Goal: Task Accomplishment & Management: Manage account settings

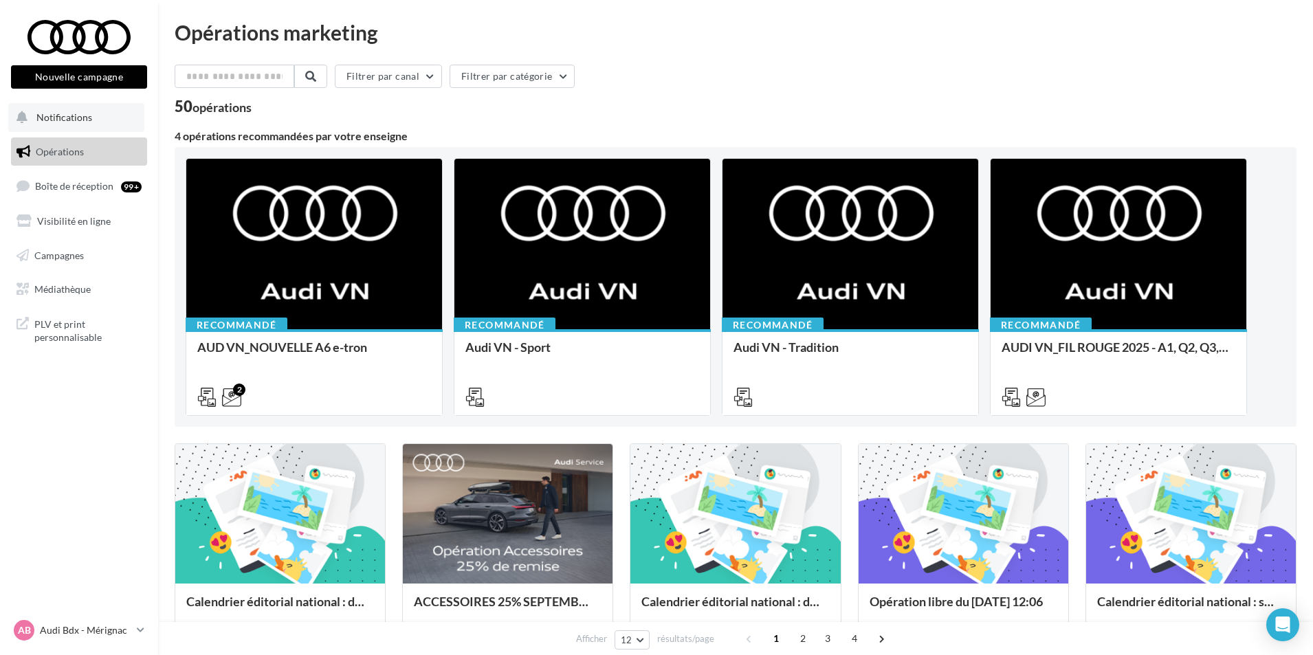
click at [93, 114] on button "Notifications" at bounding box center [76, 117] width 136 height 29
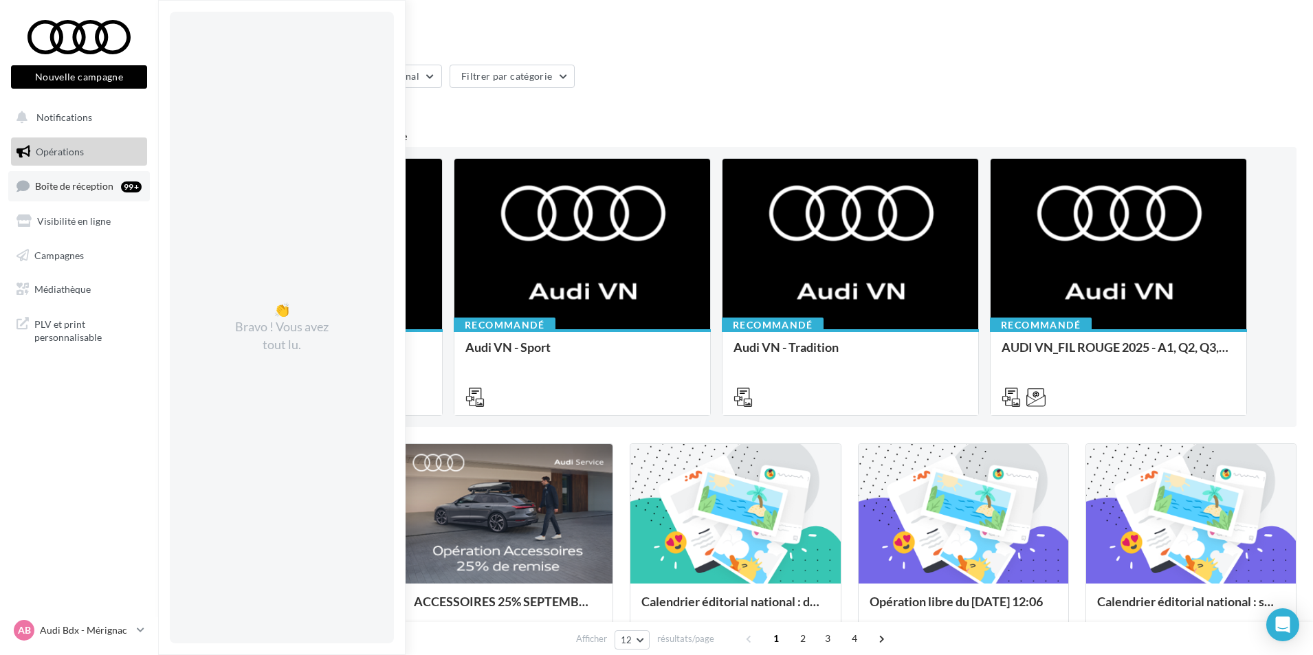
click at [96, 195] on link "Boîte de réception 99+" at bounding box center [79, 186] width 142 height 30
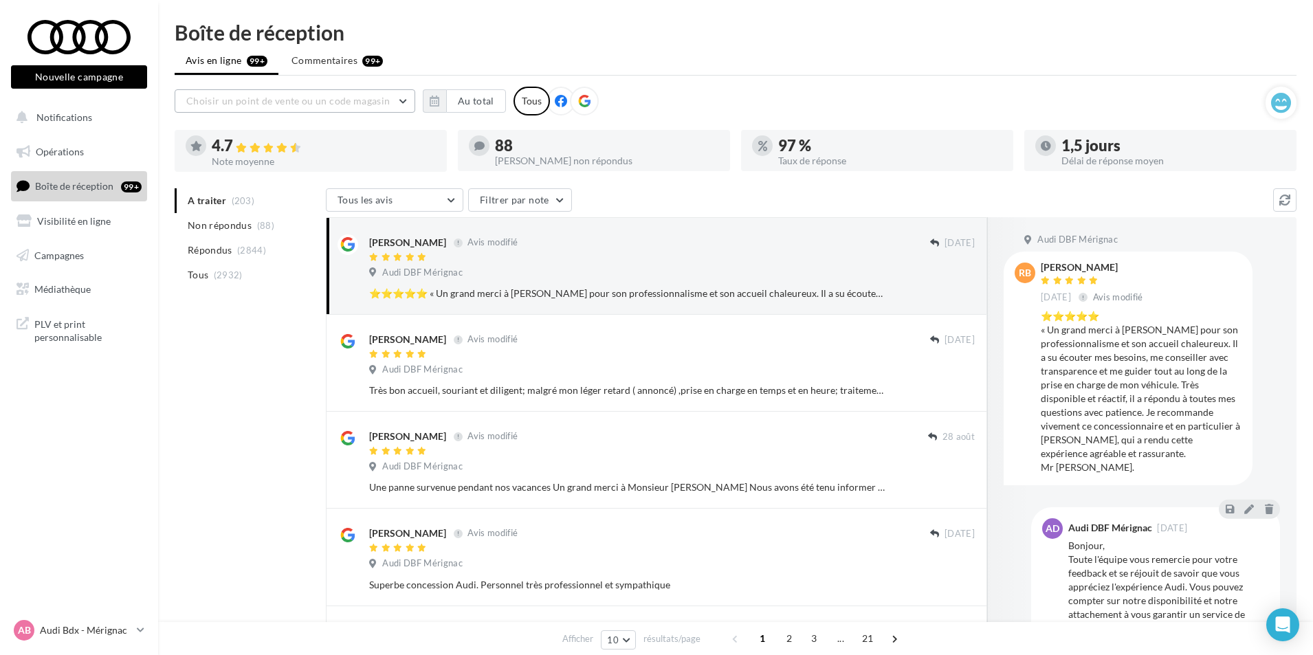
click at [343, 109] on button "Choisir un point de vente ou un code magasin" at bounding box center [295, 100] width 241 height 23
click at [289, 143] on button "08336 - Audi DBF Mérignac" at bounding box center [295, 136] width 241 height 36
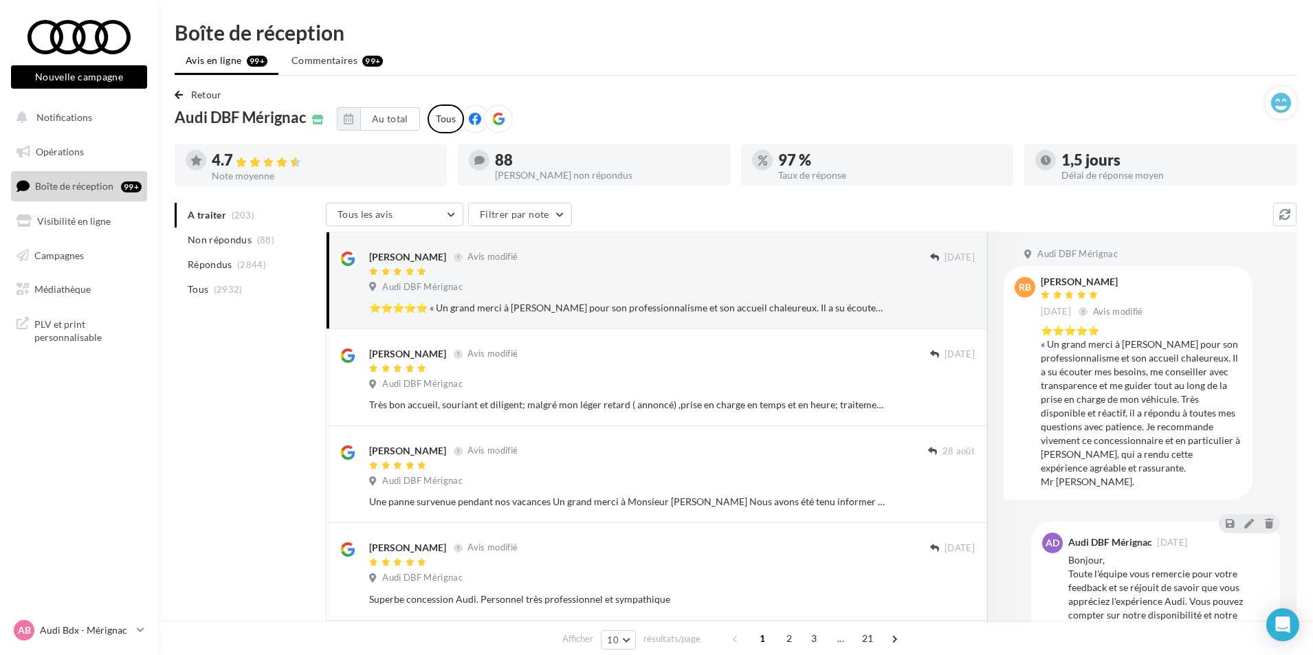
click at [495, 121] on icon at bounding box center [498, 119] width 12 height 12
click at [395, 125] on button "Au total" at bounding box center [390, 118] width 60 height 23
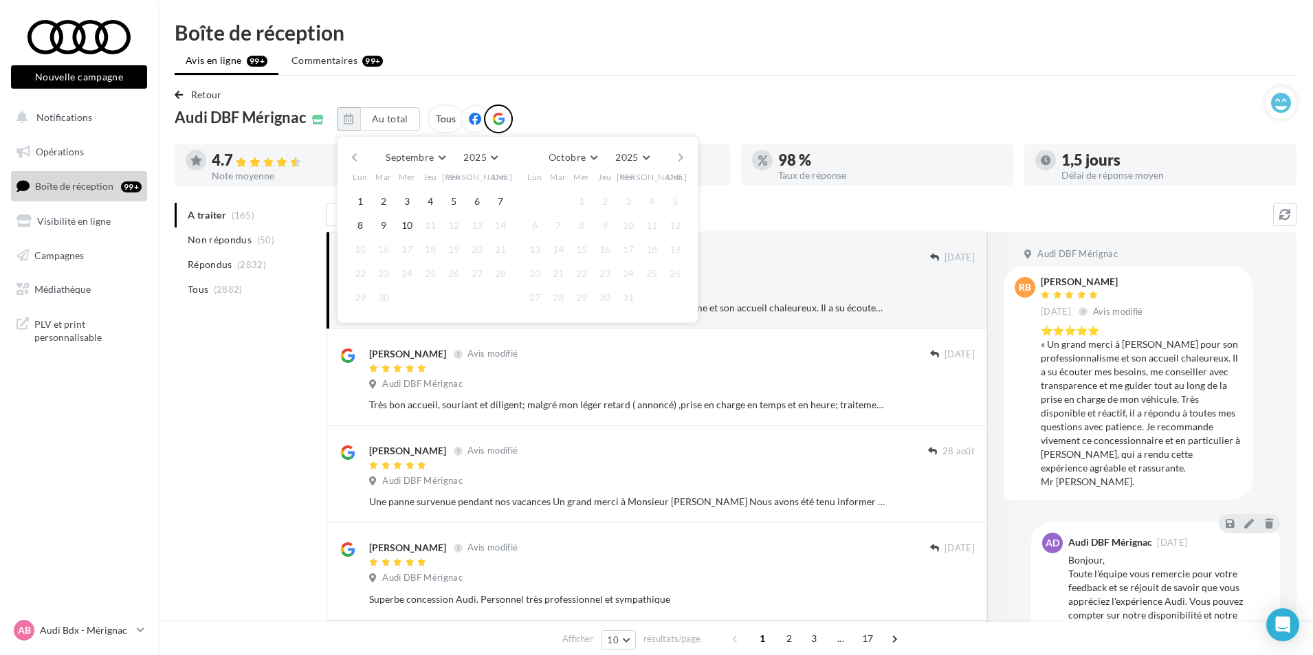
click at [357, 158] on button "button" at bounding box center [355, 157] width 12 height 19
click at [532, 198] on button "1" at bounding box center [534, 201] width 21 height 21
click at [682, 157] on button "button" at bounding box center [681, 157] width 12 height 19
click at [401, 228] on button "10" at bounding box center [407, 225] width 21 height 21
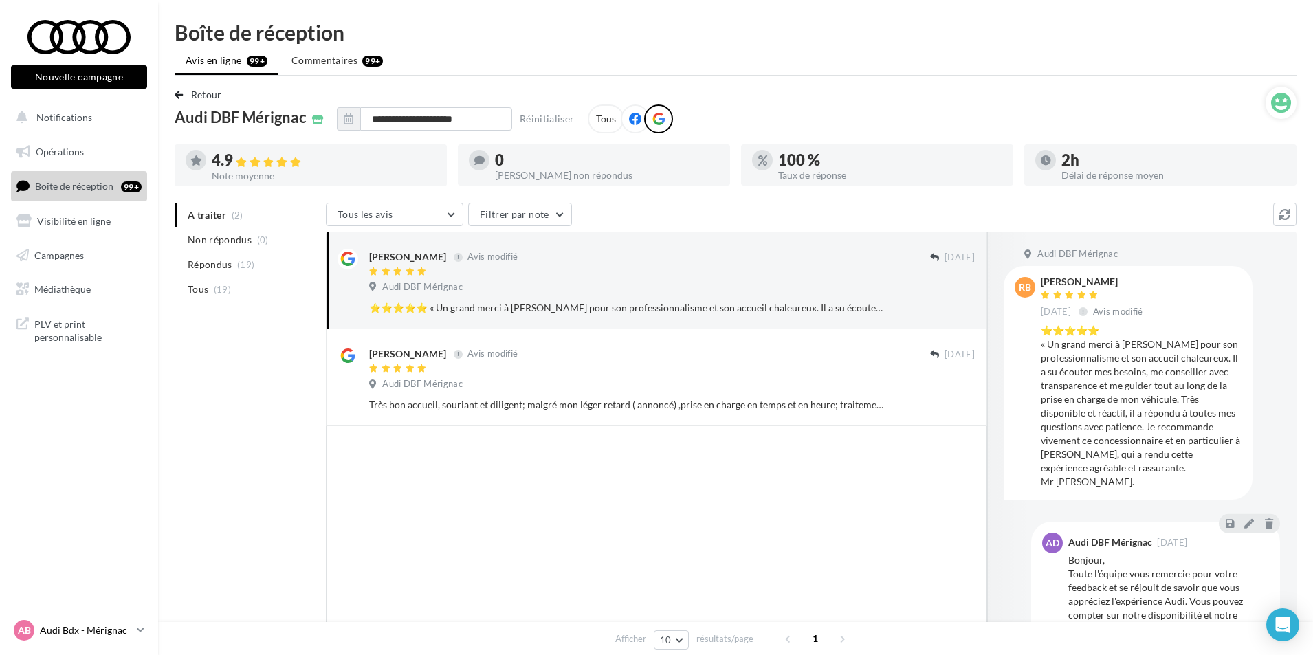
click at [65, 630] on p "Audi Bdx - Mérignac" at bounding box center [85, 630] width 91 height 14
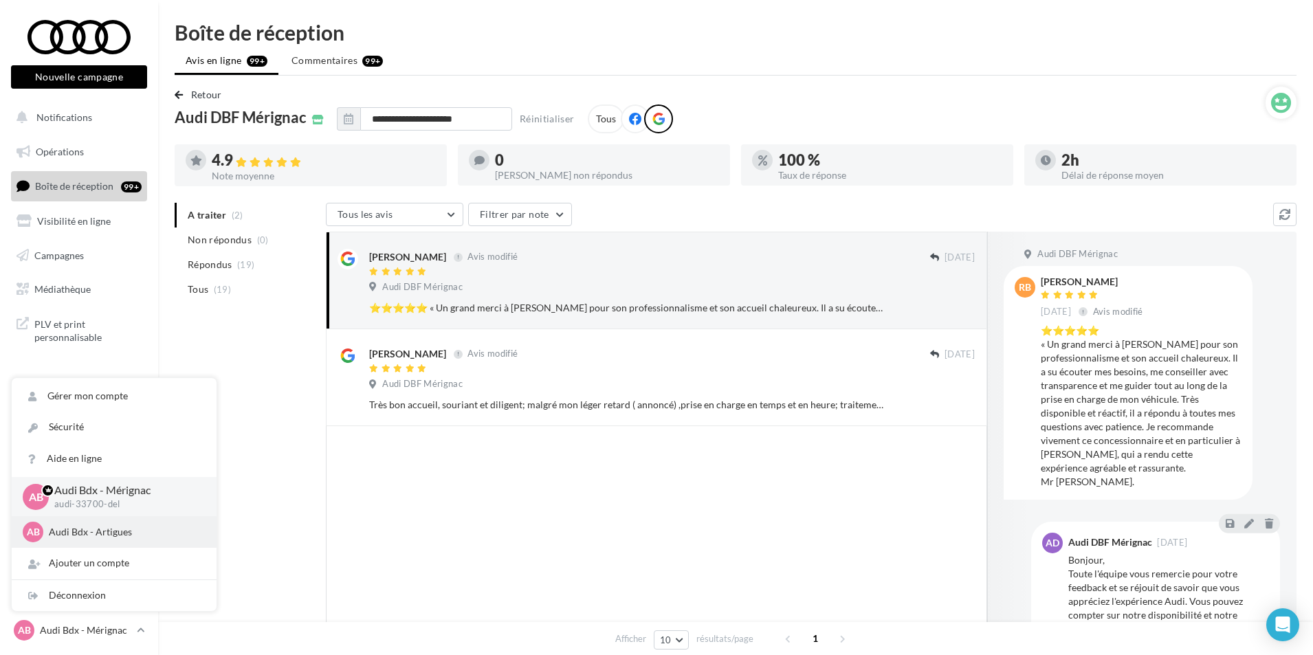
click at [101, 537] on p "Audi Bdx - Artigues" at bounding box center [124, 532] width 151 height 14
